Goal: Information Seeking & Learning: Learn about a topic

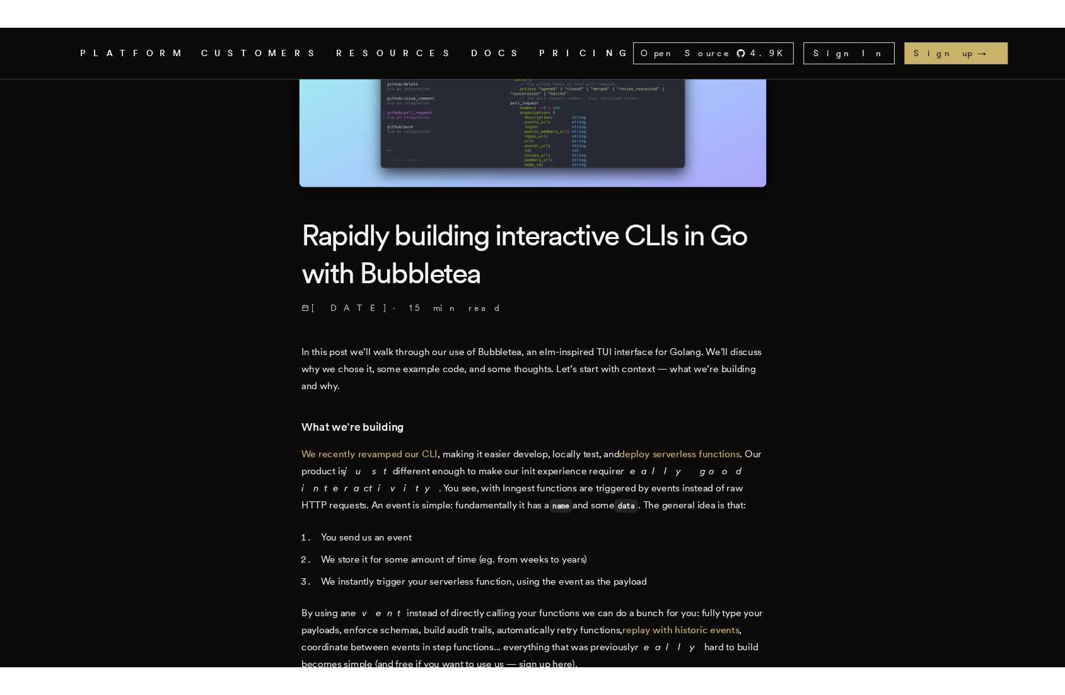
scroll to position [424, 0]
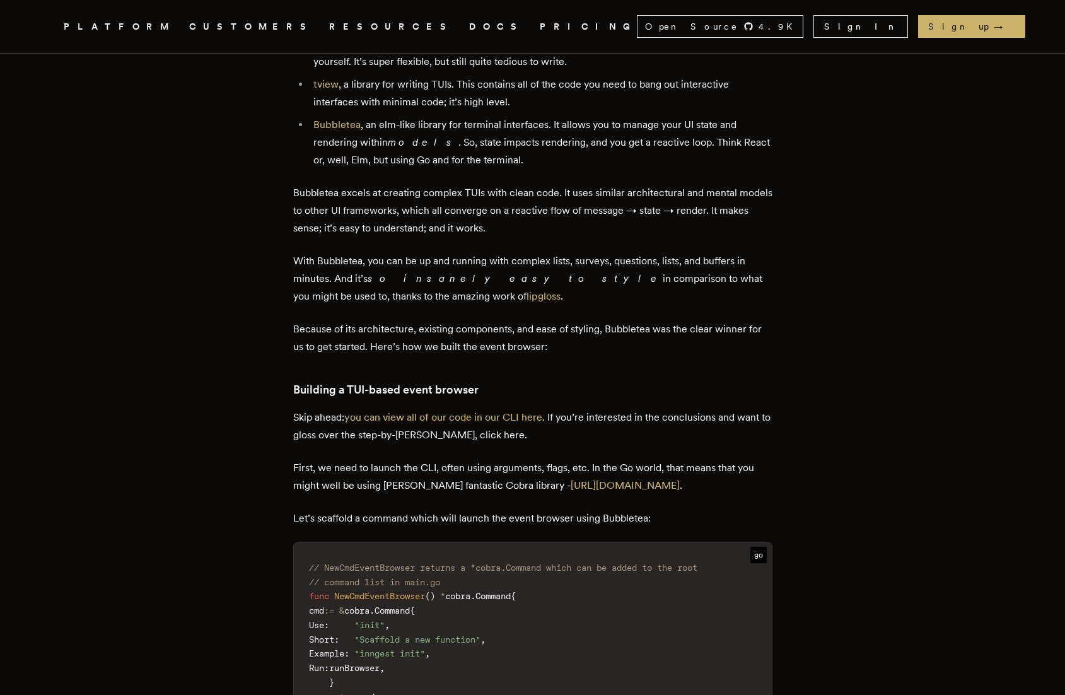
scroll to position [1322, 0]
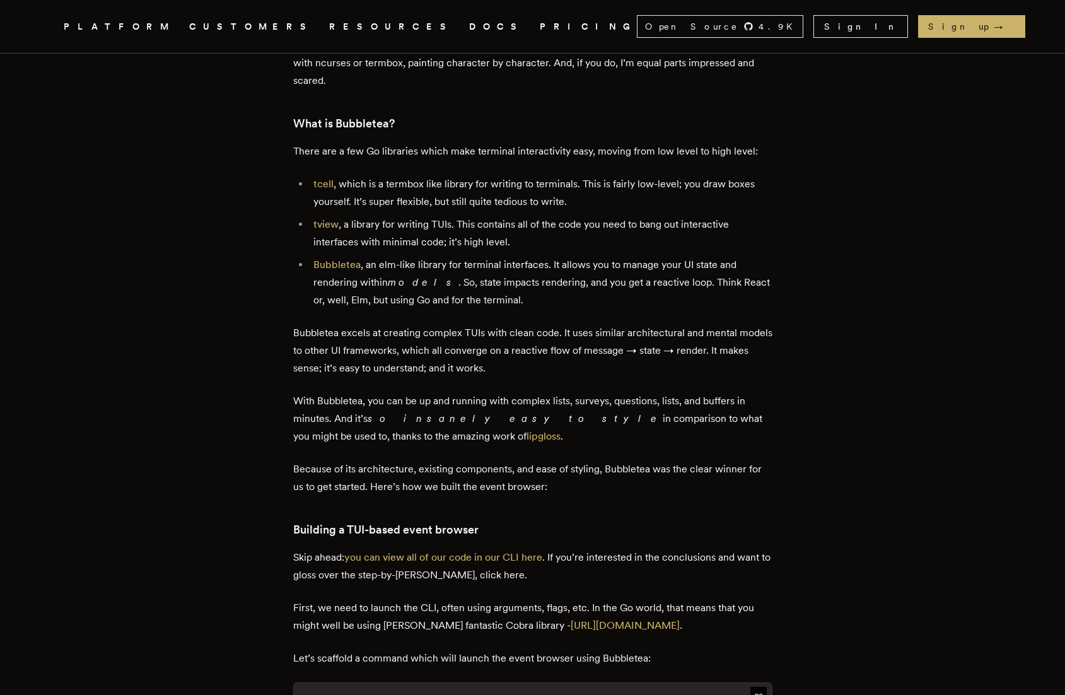
scroll to position [1405, 0]
